Goal: Information Seeking & Learning: Learn about a topic

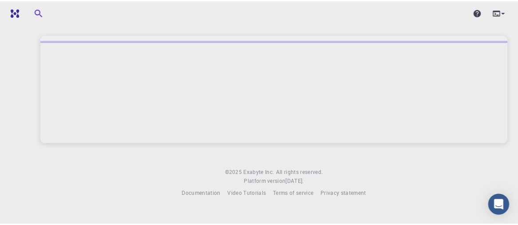
scroll to position [5567, 0]
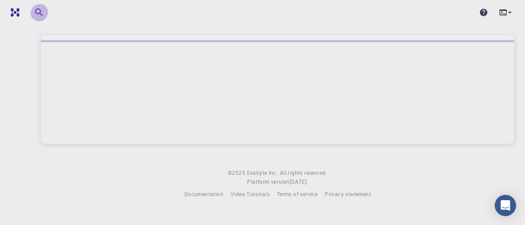
click at [41, 10] on icon "button" at bounding box center [39, 12] width 8 height 8
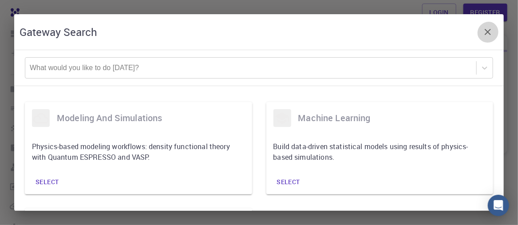
click at [496, 30] on button "button" at bounding box center [487, 31] width 21 height 21
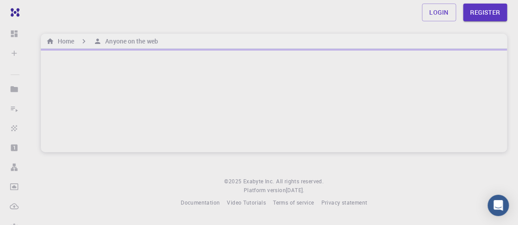
scroll to position [0, 0]
click at [196, 112] on div at bounding box center [274, 101] width 467 height 103
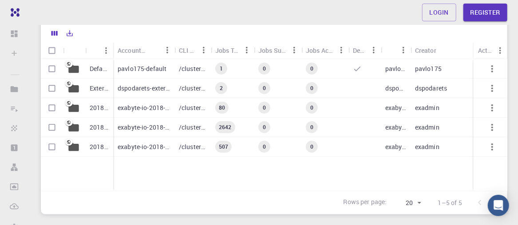
scroll to position [57, 0]
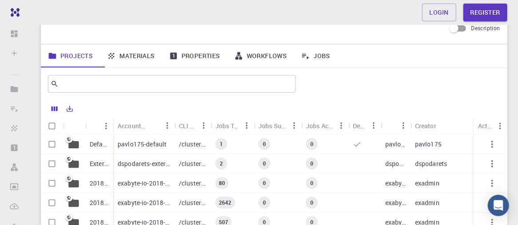
click at [160, 62] on link "Materials" at bounding box center [131, 55] width 62 height 23
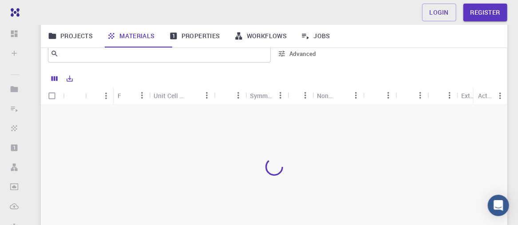
scroll to position [57, 0]
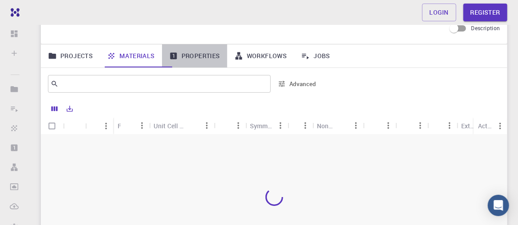
click at [199, 63] on link "Properties" at bounding box center [194, 55] width 65 height 23
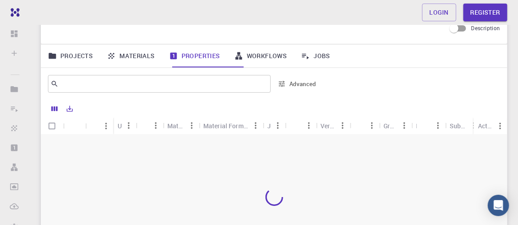
click at [144, 66] on link "Materials" at bounding box center [131, 55] width 62 height 23
